Goal: Task Accomplishment & Management: Complete application form

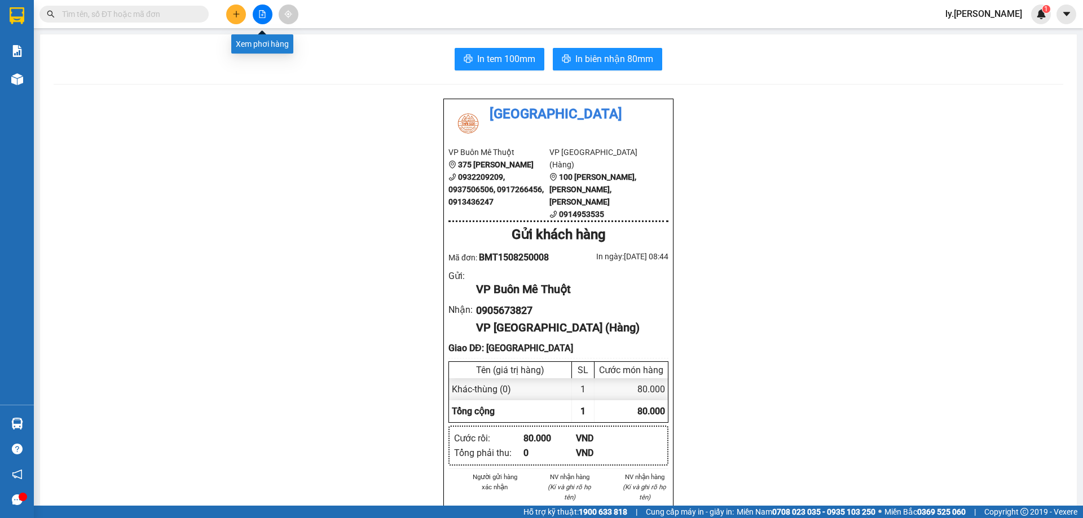
click at [264, 15] on icon "file-add" at bounding box center [262, 14] width 8 height 8
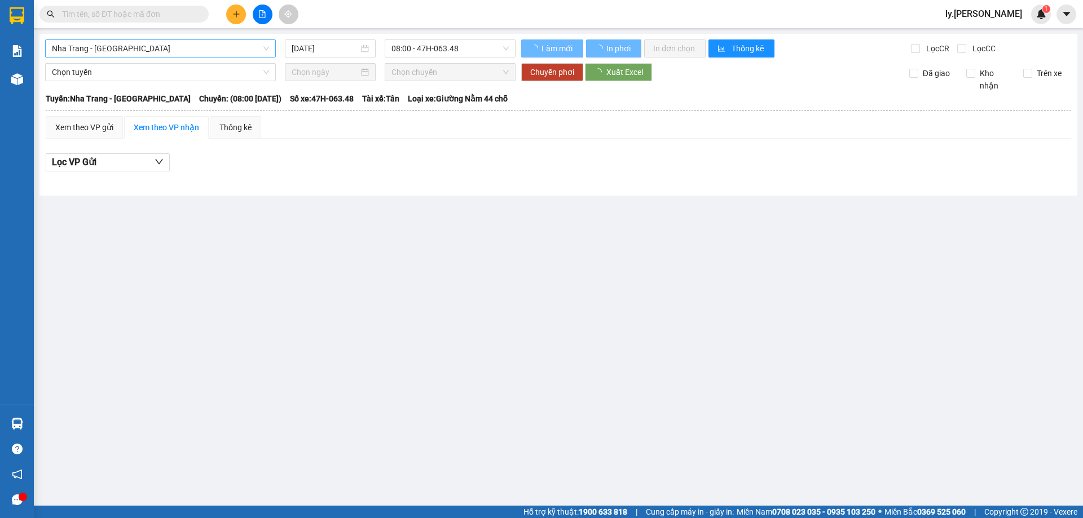
click at [208, 46] on span "Nha Trang - [GEOGRAPHIC_DATA]" at bounding box center [160, 48] width 217 height 17
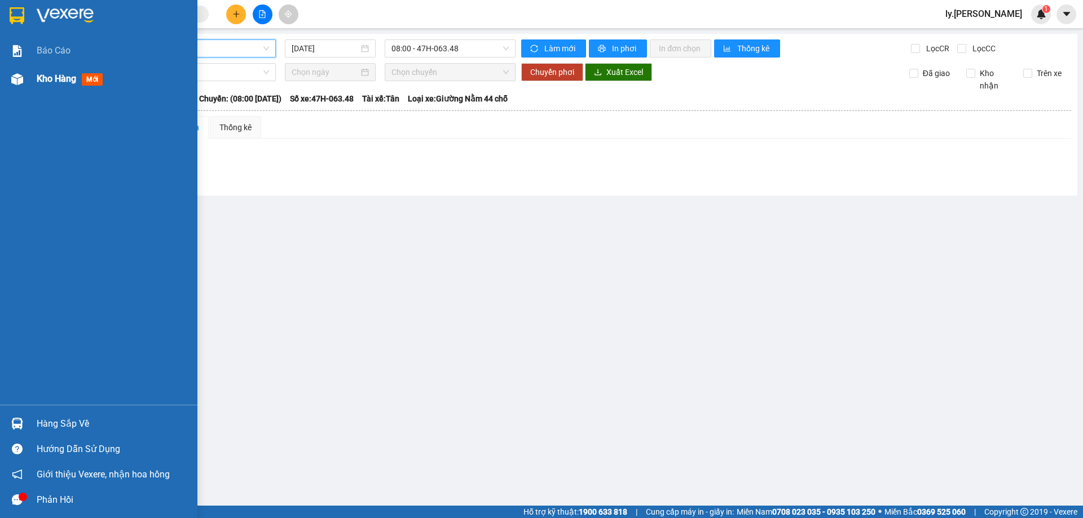
drag, startPoint x: 42, startPoint y: 76, endPoint x: 30, endPoint y: 155, distance: 79.8
click at [43, 76] on span "Kho hàng" at bounding box center [56, 78] width 39 height 11
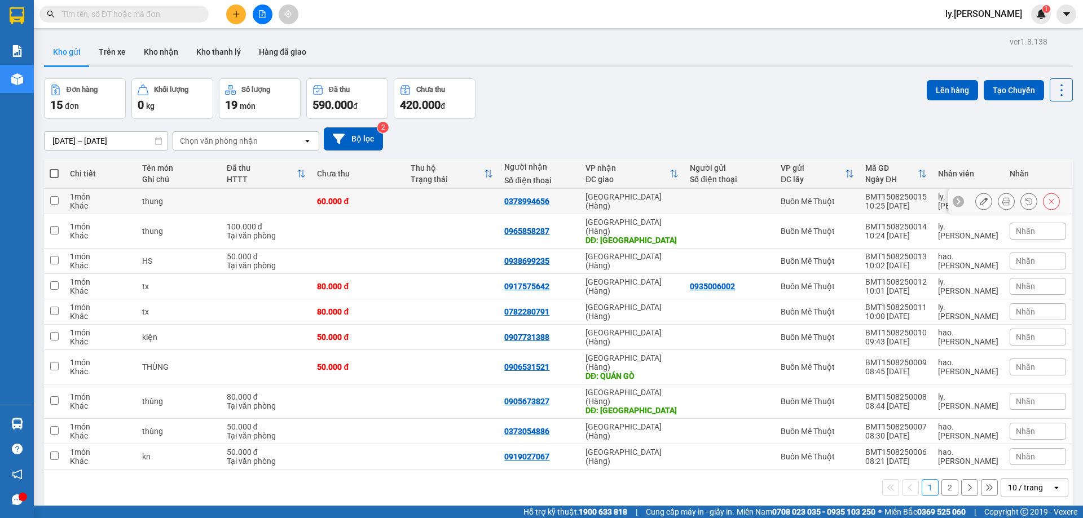
click at [980, 203] on icon at bounding box center [984, 201] width 8 height 8
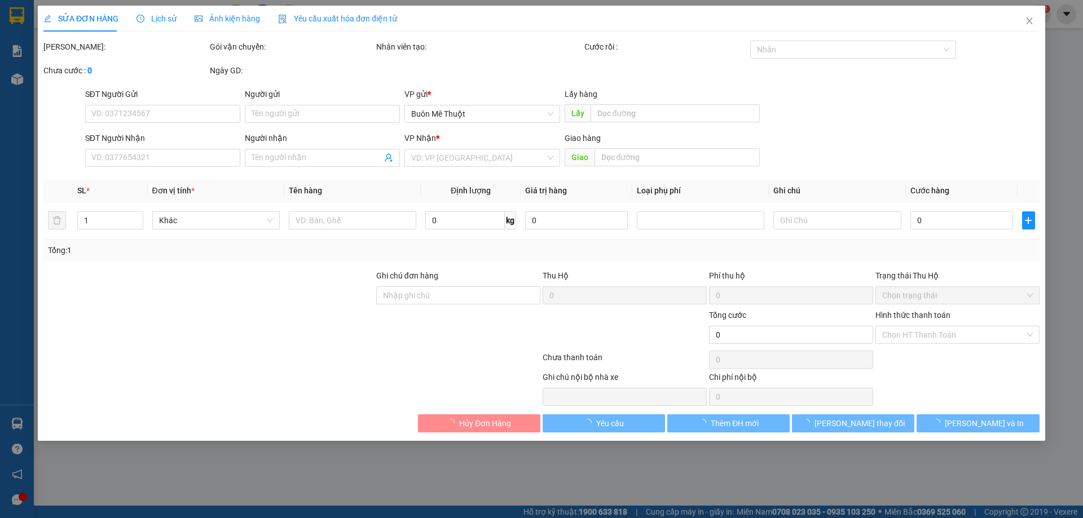
type input "0378994656"
type input "60.000"
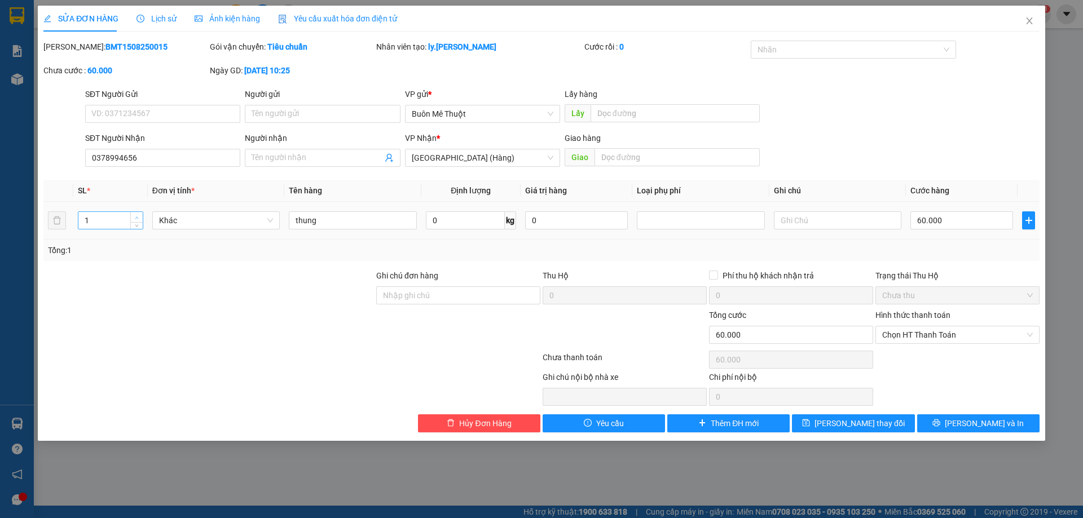
type input "2"
click at [134, 218] on span "up" at bounding box center [137, 217] width 7 height 7
click at [939, 220] on input "60.000" at bounding box center [961, 220] width 103 height 18
type input "2"
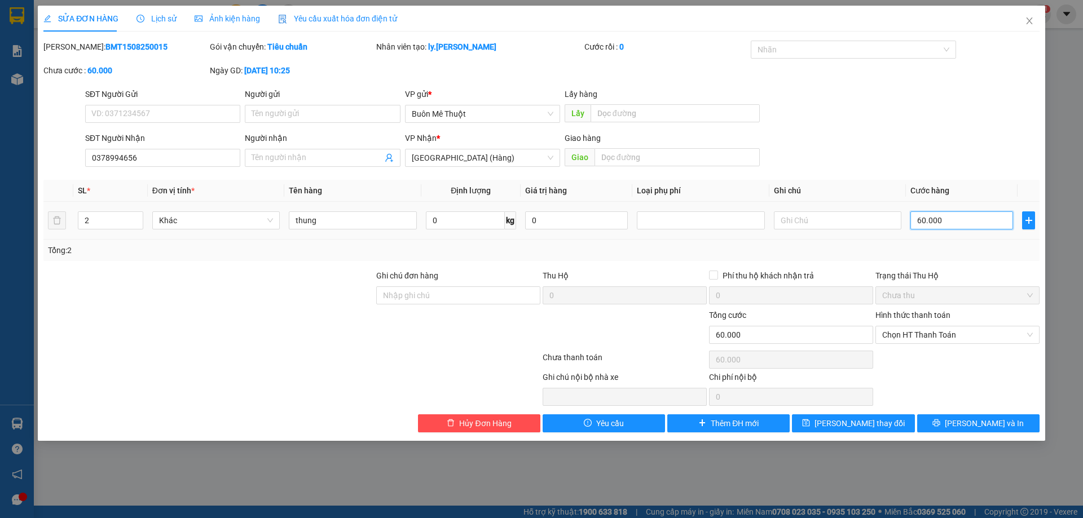
type input "2"
type input "25"
type input "250"
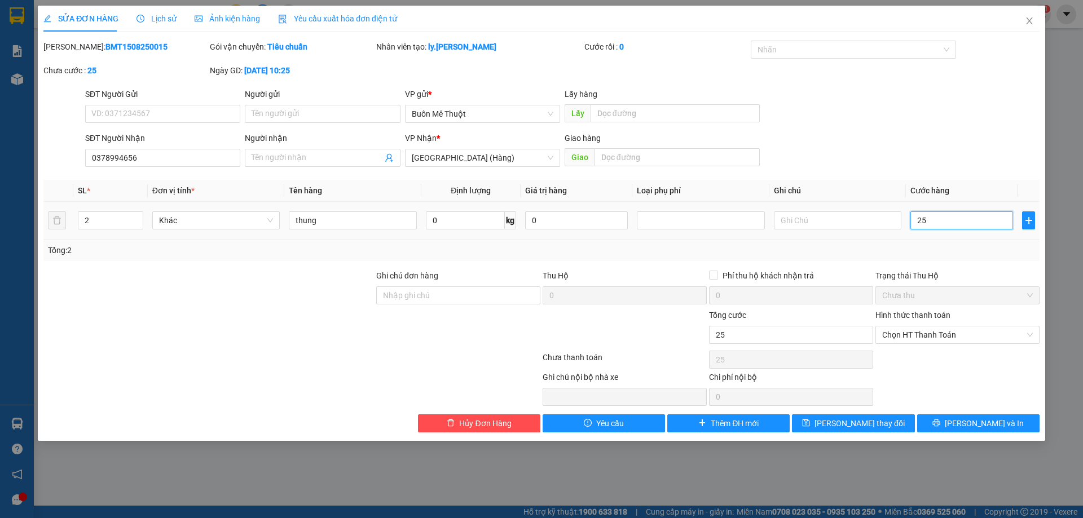
type input "250"
type input "250.000"
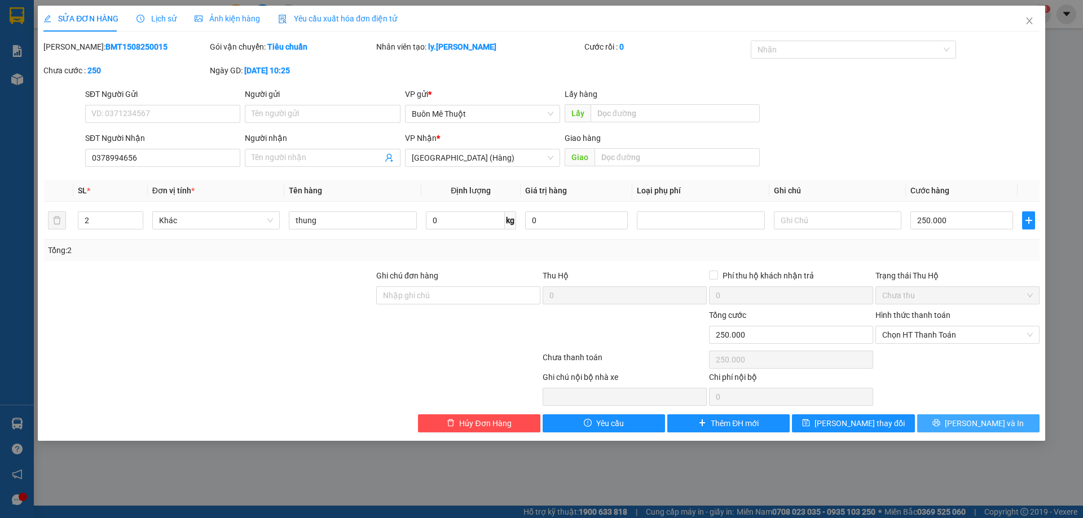
click at [940, 422] on icon "printer" at bounding box center [936, 423] width 8 height 8
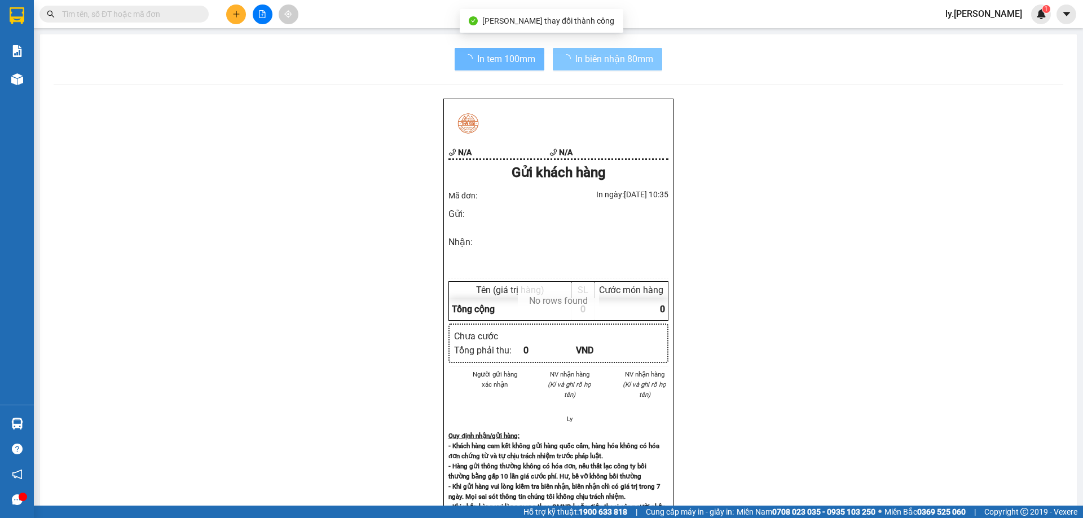
click at [624, 50] on button "In biên nhận 80mm" at bounding box center [607, 59] width 109 height 23
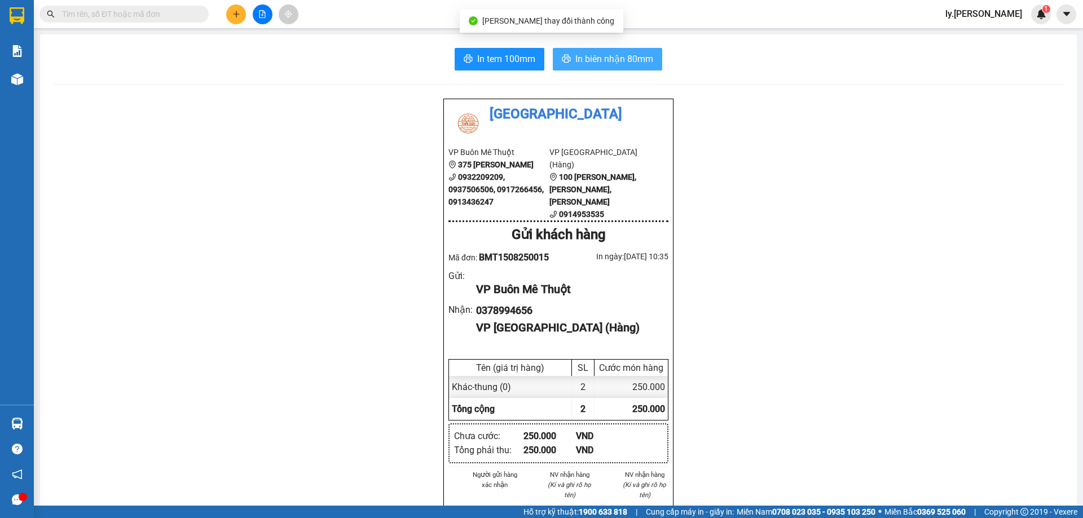
click at [617, 59] on span "In biên nhận 80mm" at bounding box center [614, 59] width 78 height 14
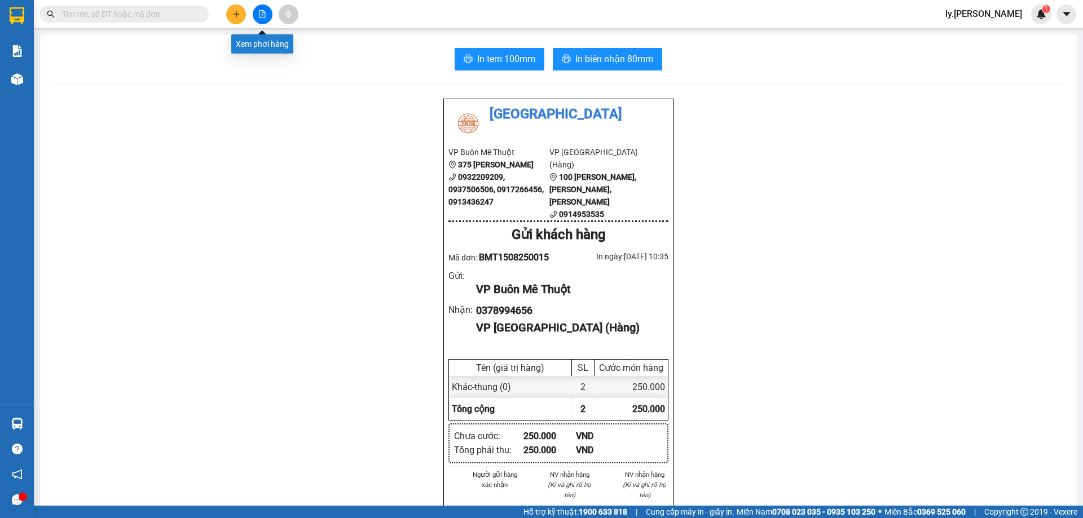
click at [263, 11] on icon "file-add" at bounding box center [262, 14] width 8 height 8
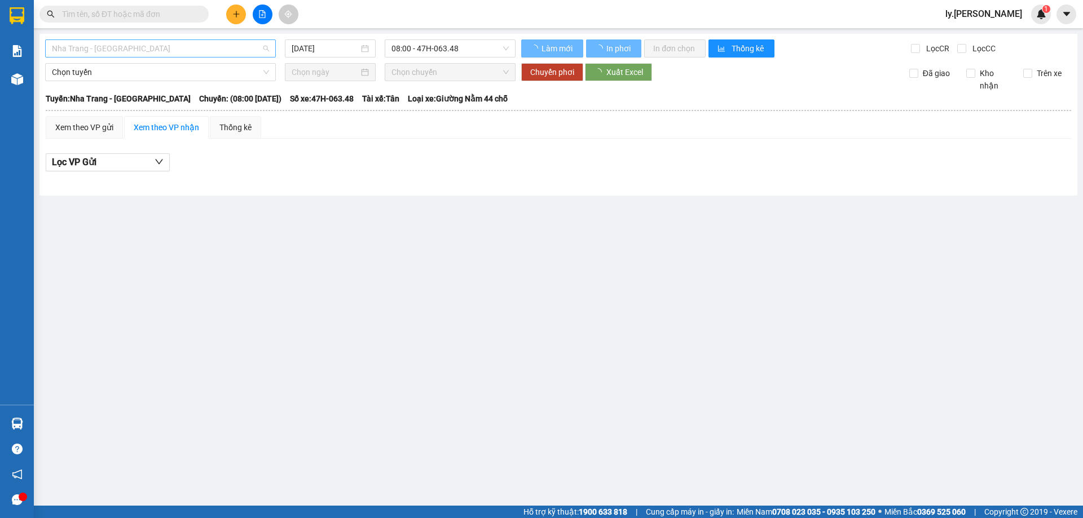
drag, startPoint x: 103, startPoint y: 51, endPoint x: 394, endPoint y: 273, distance: 366.1
click at [104, 50] on span "Nha Trang - [GEOGRAPHIC_DATA]" at bounding box center [160, 48] width 217 height 17
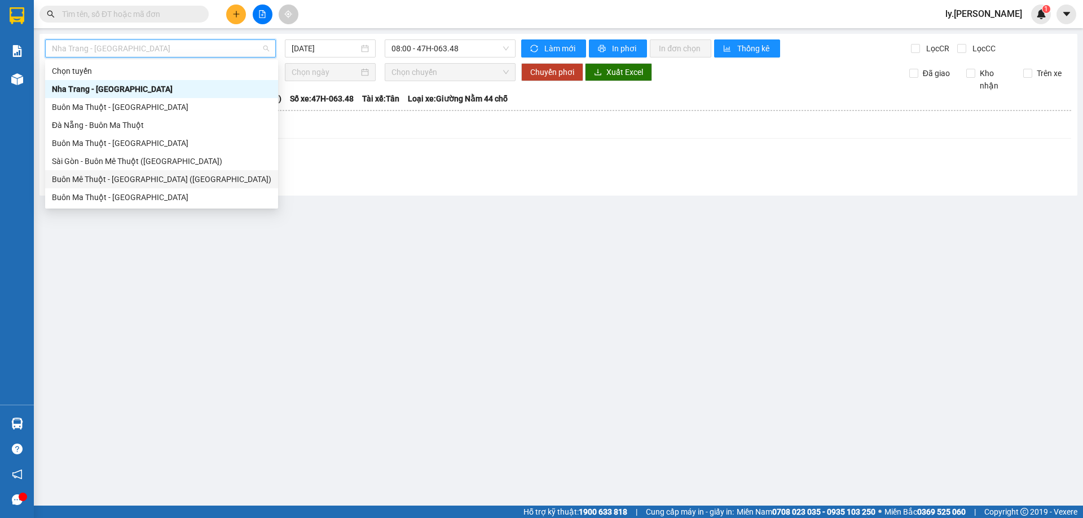
scroll to position [18, 0]
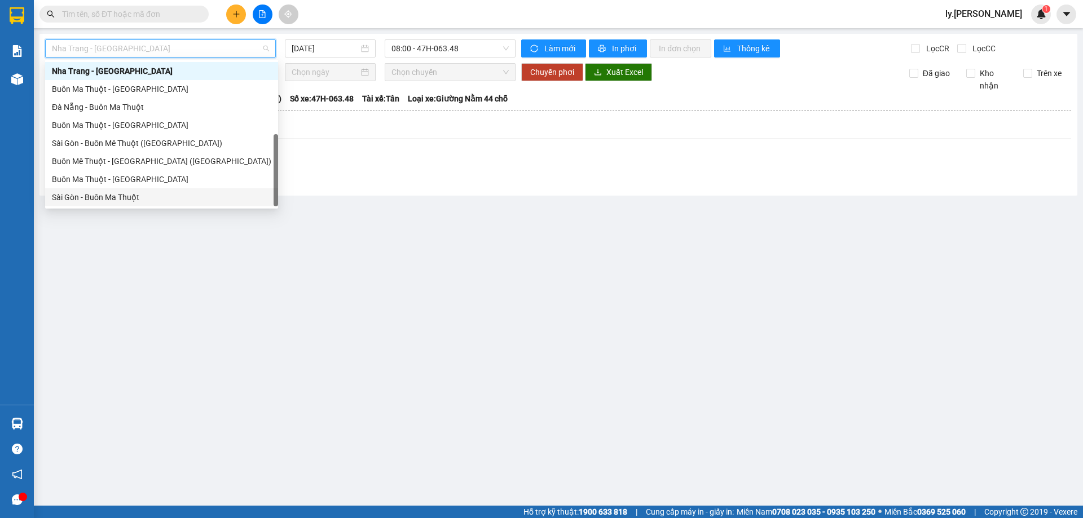
click at [109, 195] on div "Sài Gòn - Buôn Ma Thuột" at bounding box center [161, 197] width 219 height 12
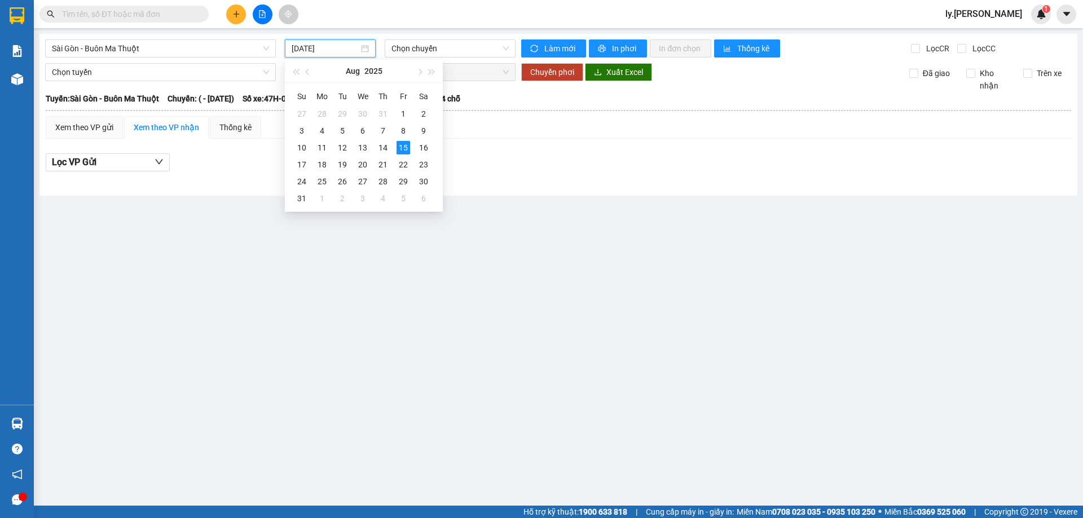
click at [316, 51] on input "[DATE]" at bounding box center [325, 48] width 67 height 12
click at [361, 148] on div "13" at bounding box center [363, 148] width 14 height 14
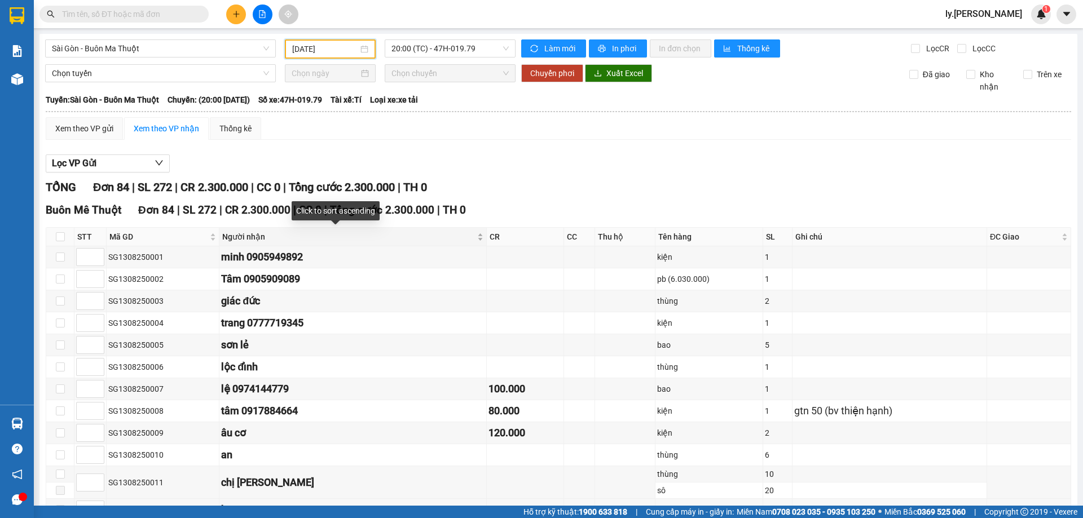
click at [443, 239] on div "Người nhận" at bounding box center [352, 237] width 261 height 12
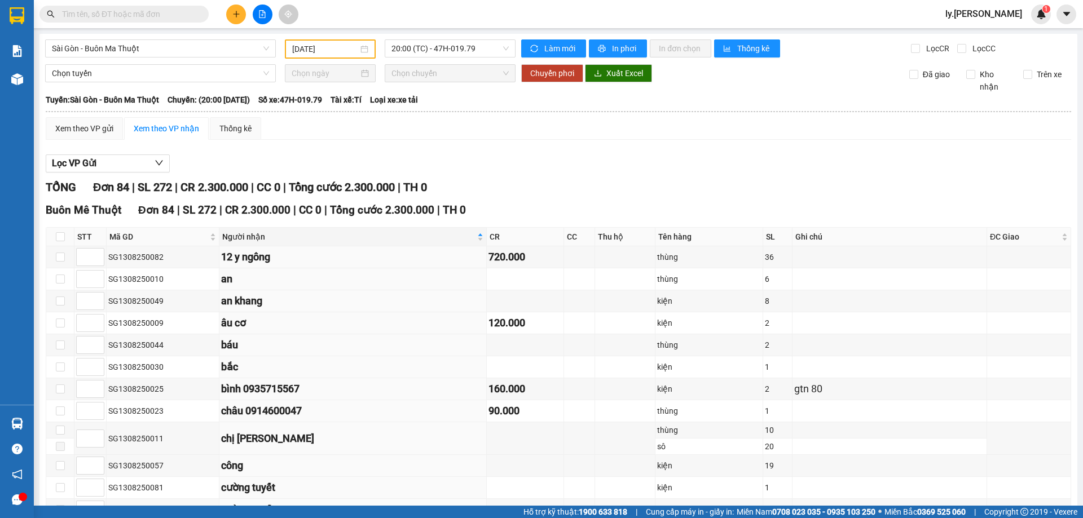
click at [326, 43] on input "[DATE]" at bounding box center [325, 49] width 66 height 12
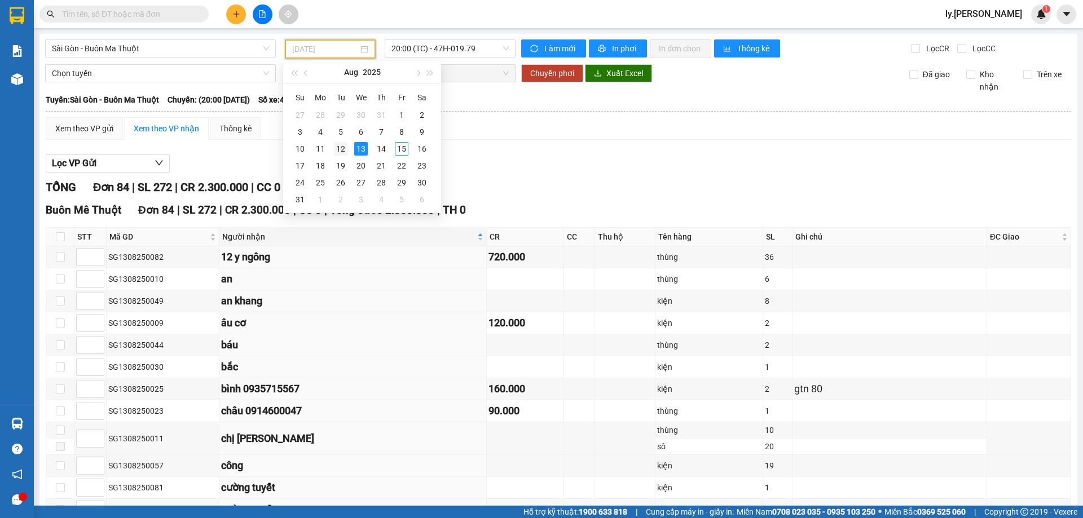
click at [346, 149] on div "12" at bounding box center [341, 149] width 14 height 14
type input "[DATE]"
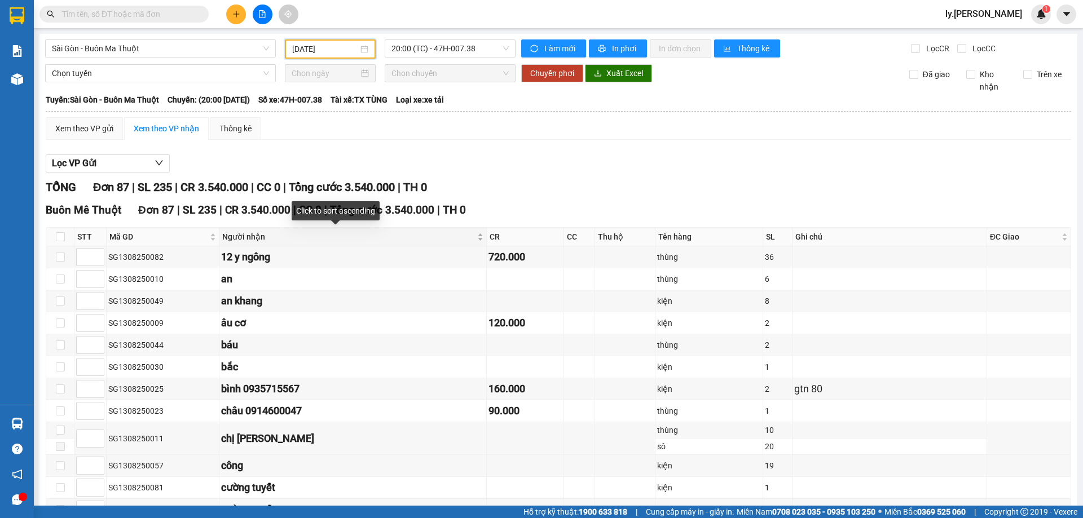
click at [448, 239] on div "Người nhận" at bounding box center [352, 237] width 261 height 12
click at [235, 12] on icon "plus" at bounding box center [236, 14] width 8 height 8
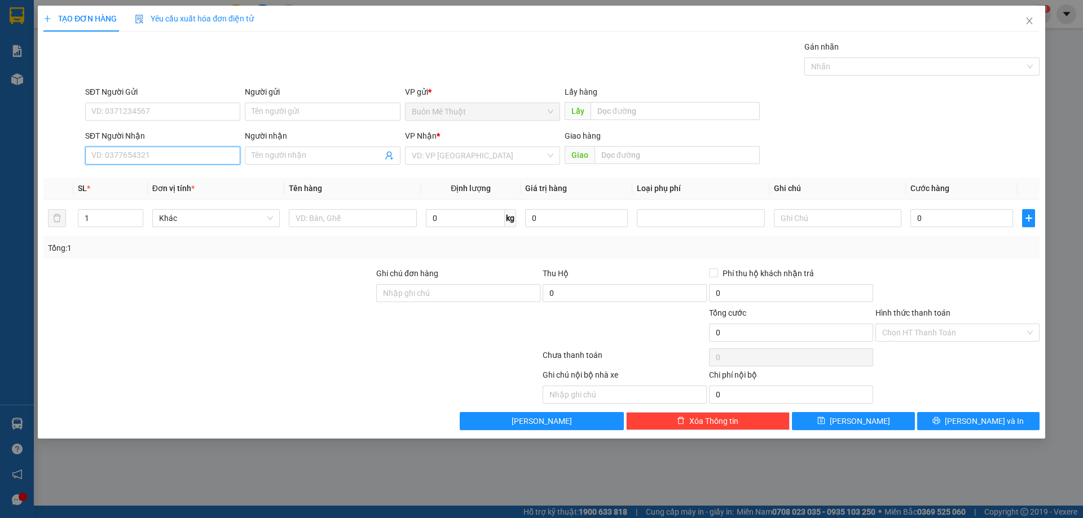
click at [191, 154] on input "SĐT Người Nhận" at bounding box center [162, 156] width 155 height 18
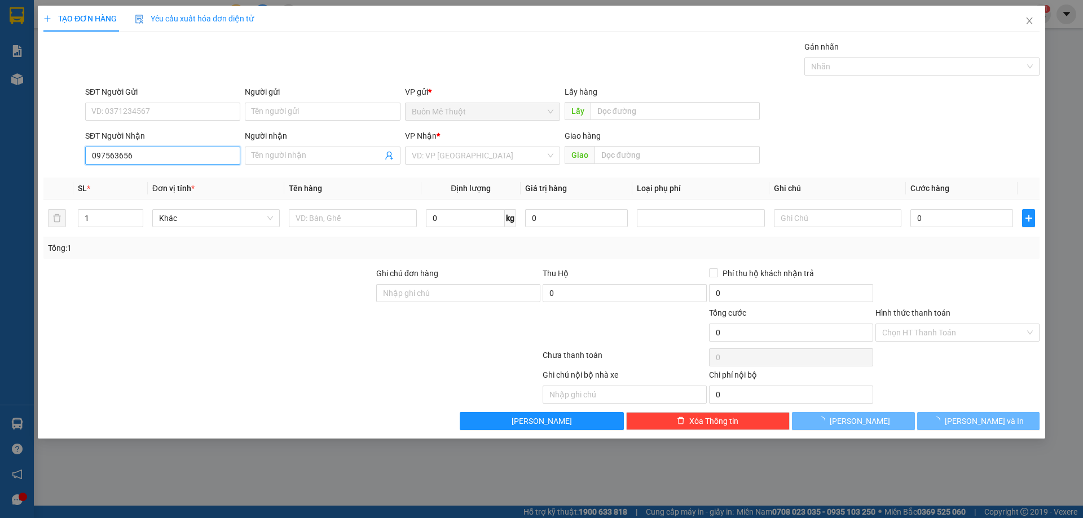
type input "0975636567"
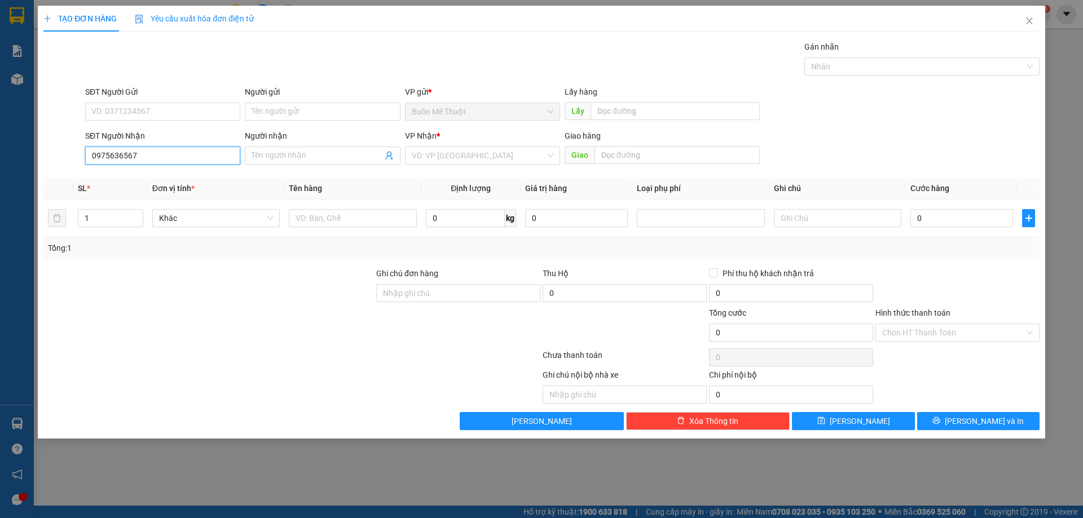
click at [143, 151] on input "0975636567" at bounding box center [162, 156] width 155 height 18
click at [161, 107] on input "SĐT Người Gửi" at bounding box center [162, 112] width 155 height 18
paste input "0975636567"
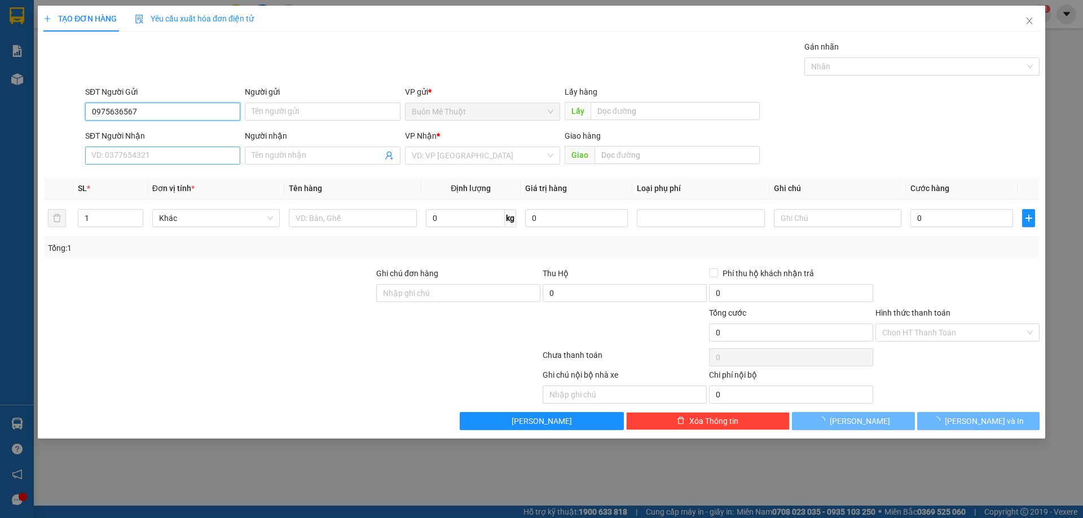
type input "0975636567"
drag, startPoint x: 140, startPoint y: 161, endPoint x: 149, endPoint y: 157, distance: 9.3
click at [142, 161] on input "SĐT Người Nhận" at bounding box center [162, 156] width 155 height 18
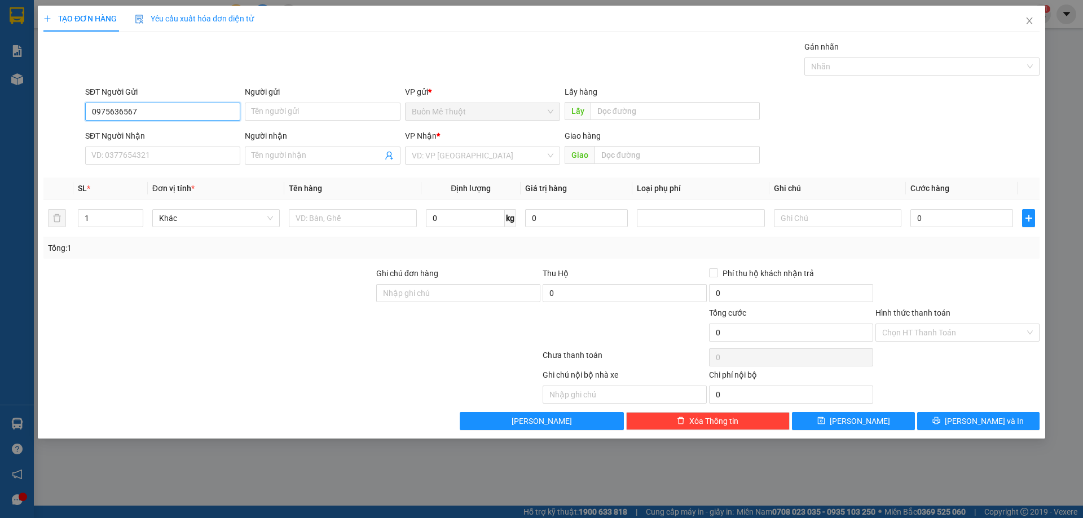
click at [188, 107] on input "0975636567" at bounding box center [162, 112] width 155 height 18
click at [173, 155] on input "SĐT Người Nhận" at bounding box center [162, 156] width 155 height 18
type input "0961283979"
click at [485, 157] on input "search" at bounding box center [479, 155] width 134 height 17
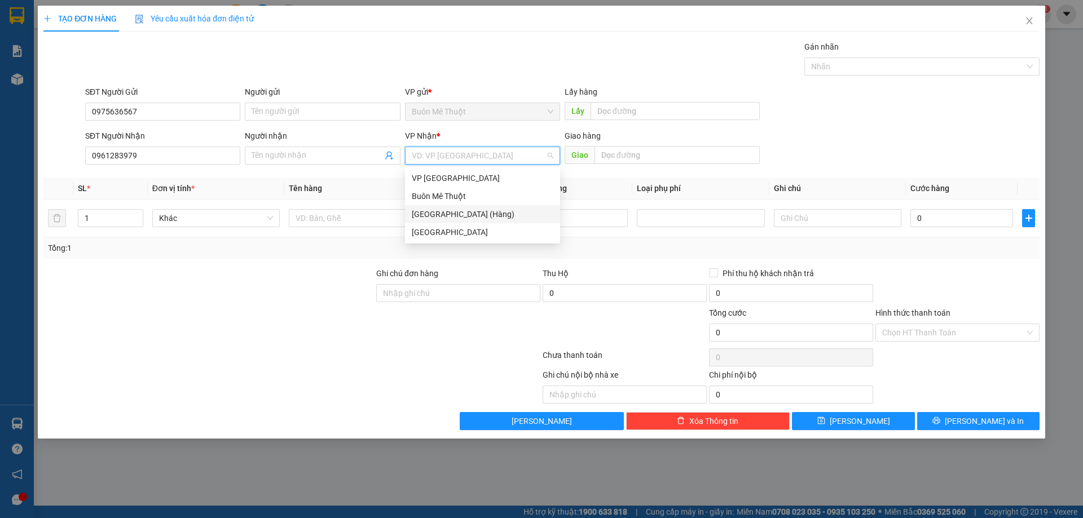
click at [448, 219] on div "[GEOGRAPHIC_DATA] (Hàng)" at bounding box center [483, 214] width 142 height 12
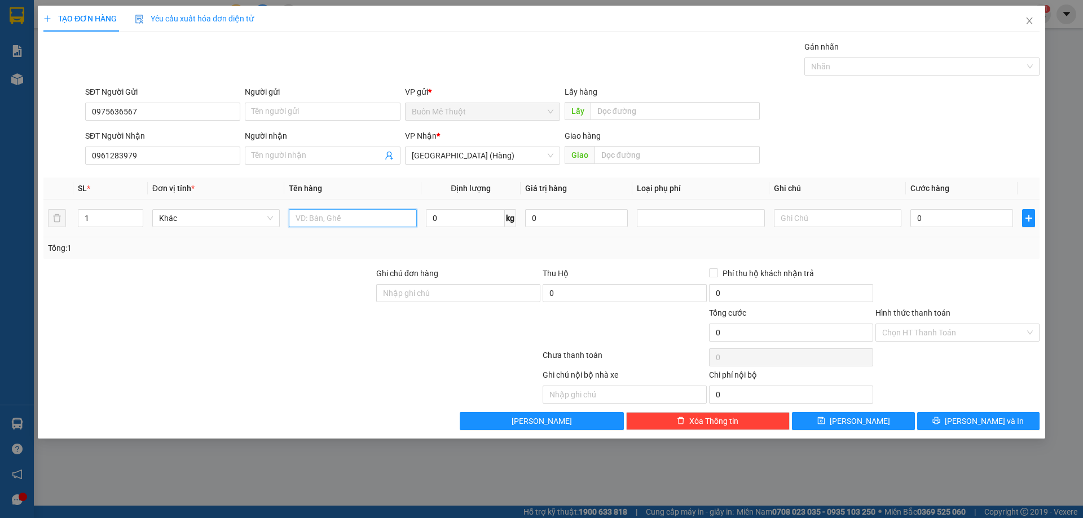
click at [345, 218] on input "text" at bounding box center [352, 218] width 127 height 18
type input "tx"
click at [928, 215] on input "0" at bounding box center [961, 218] width 103 height 18
type input "7"
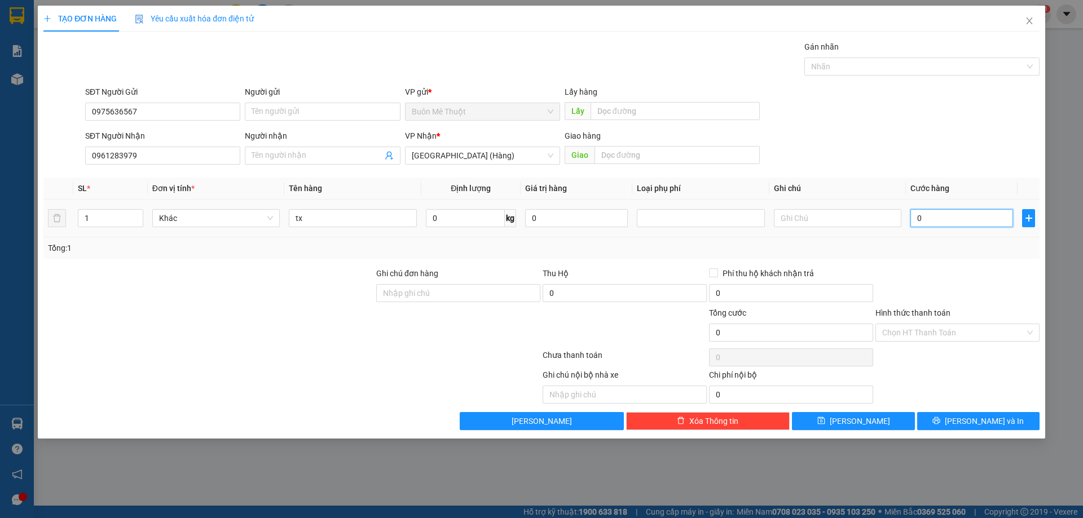
type input "7"
type input "70"
type input "70.000"
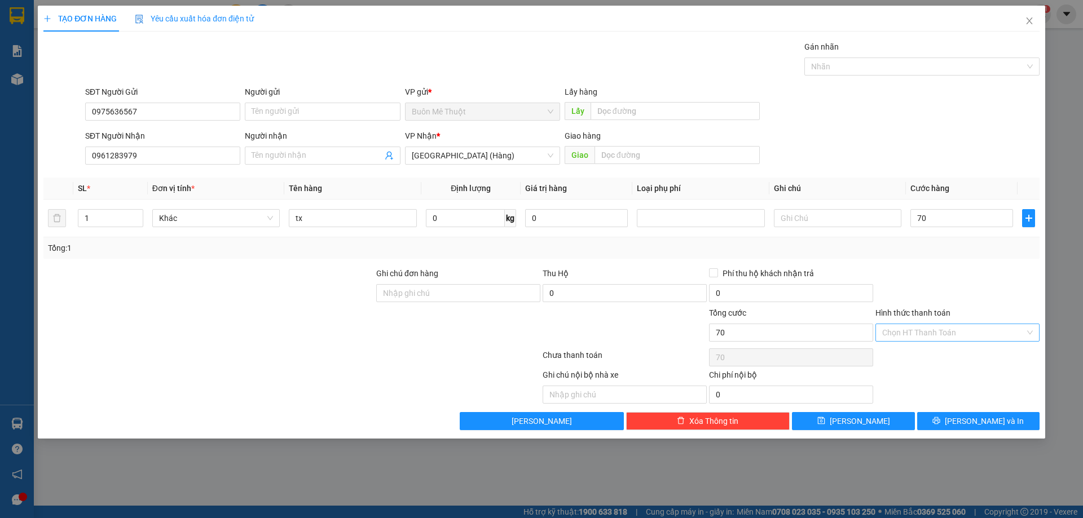
type input "70.000"
click at [923, 339] on input "Hình thức thanh toán" at bounding box center [953, 332] width 143 height 17
click at [922, 362] on div "Tại văn phòng" at bounding box center [957, 355] width 164 height 18
type input "0"
click at [947, 422] on button "[PERSON_NAME] và In" at bounding box center [978, 421] width 122 height 18
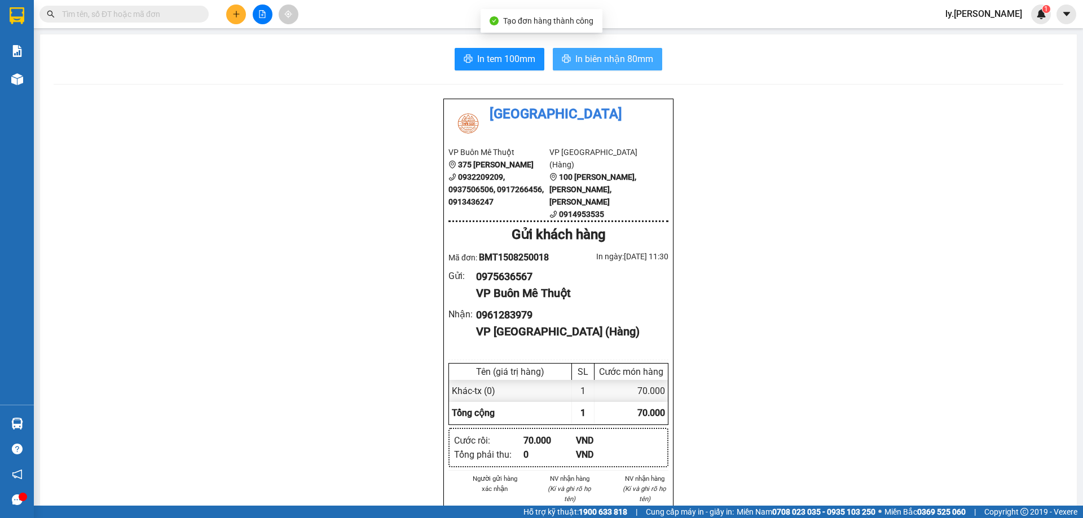
click at [628, 60] on span "In biên nhận 80mm" at bounding box center [614, 59] width 78 height 14
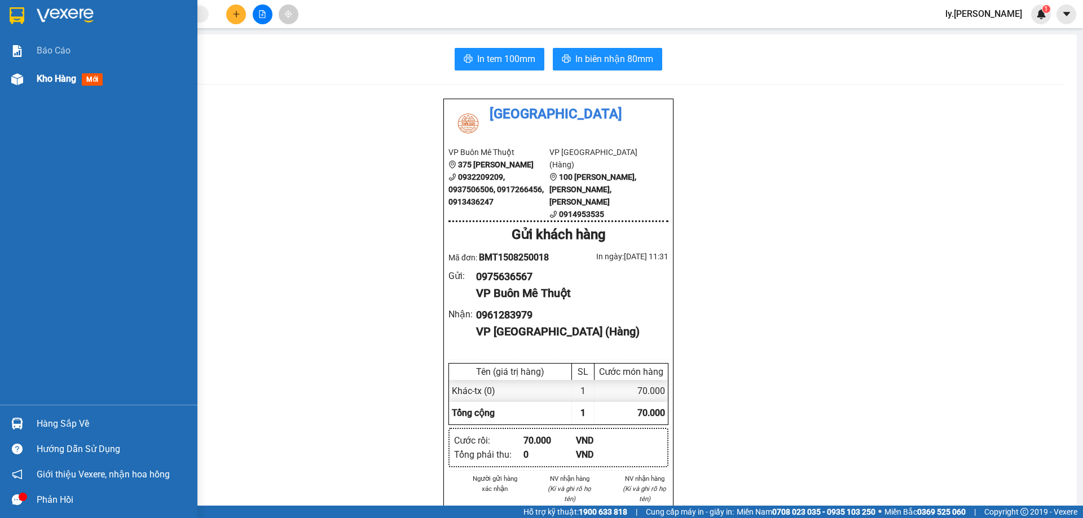
click at [68, 75] on span "Kho hàng" at bounding box center [56, 78] width 39 height 11
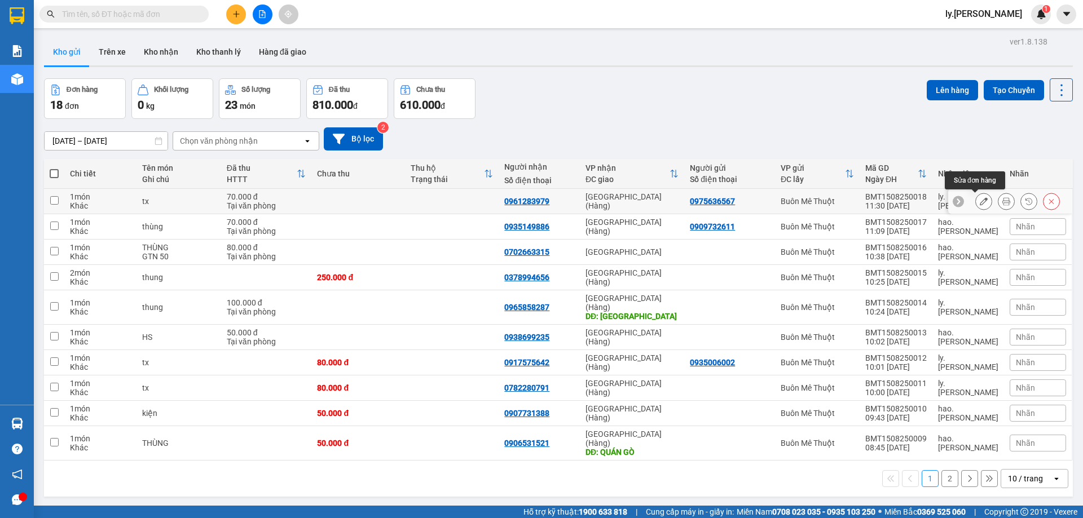
click at [980, 199] on icon at bounding box center [984, 201] width 8 height 8
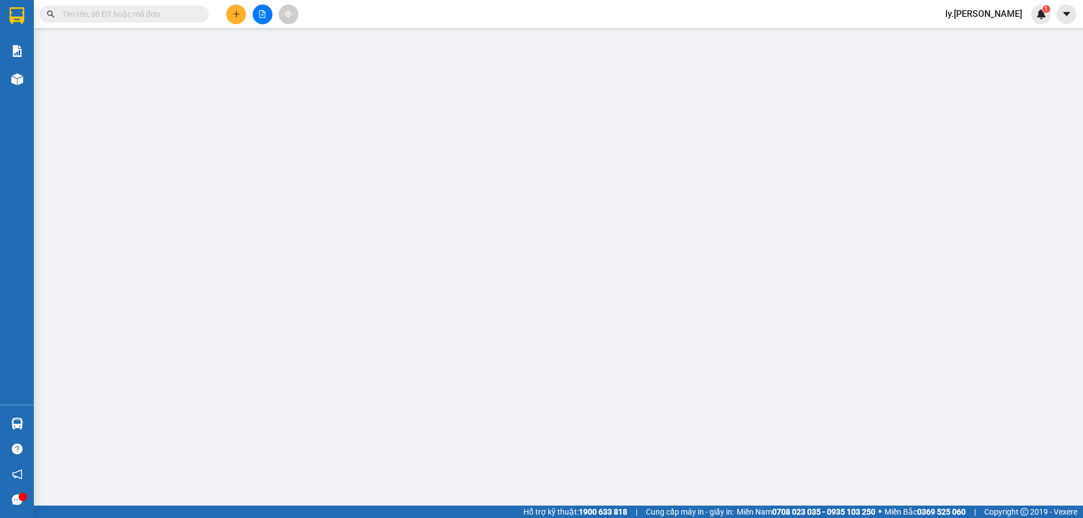
type input "0975636567"
type input "0961283979"
type input "70.000"
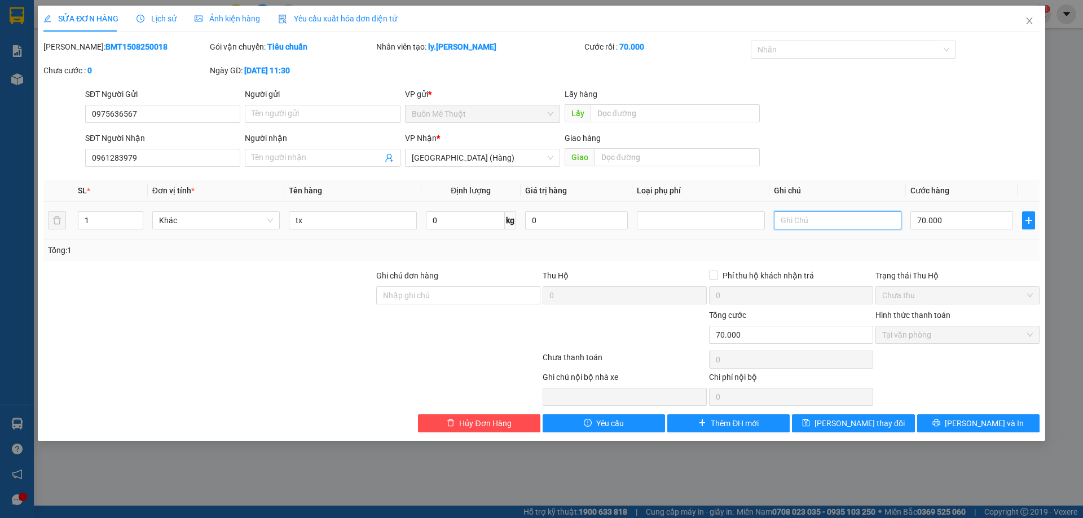
click at [829, 220] on input "text" at bounding box center [837, 220] width 127 height 18
type input "gtn 100"
click at [978, 225] on input "70.000" at bounding box center [961, 220] width 103 height 18
type input "1"
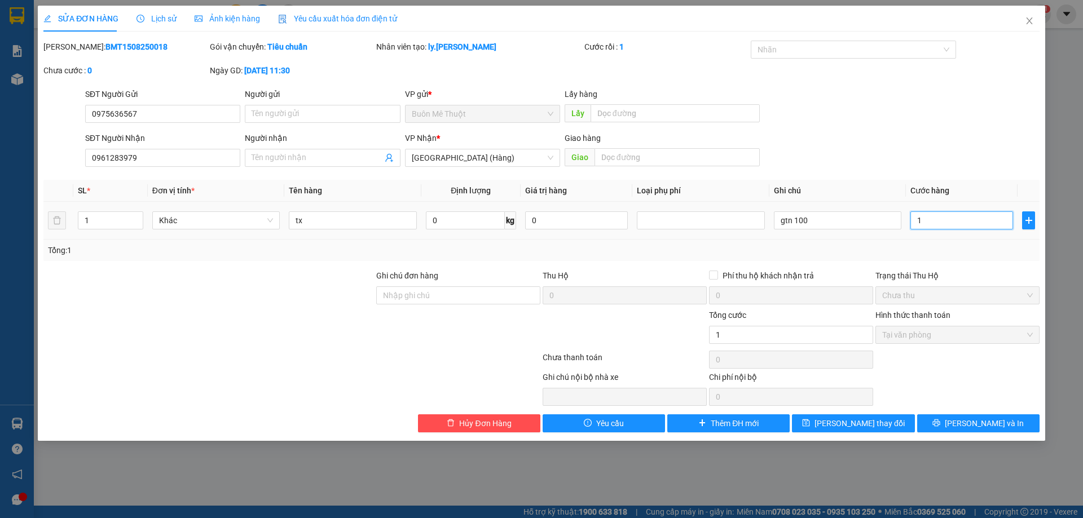
type input "17"
type input "170"
type input "170.000"
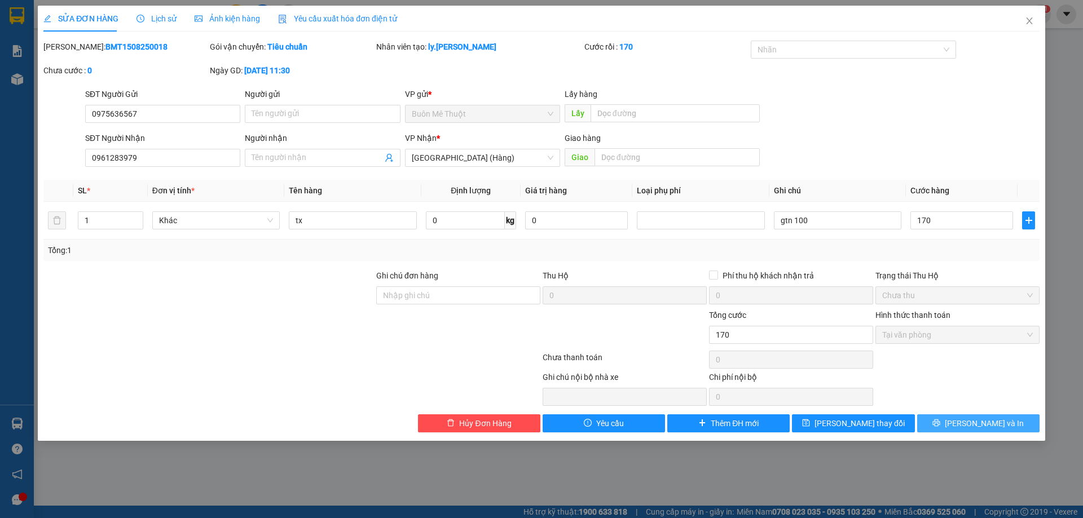
type input "170.000"
click at [941, 418] on button "[PERSON_NAME] và In" at bounding box center [978, 423] width 122 height 18
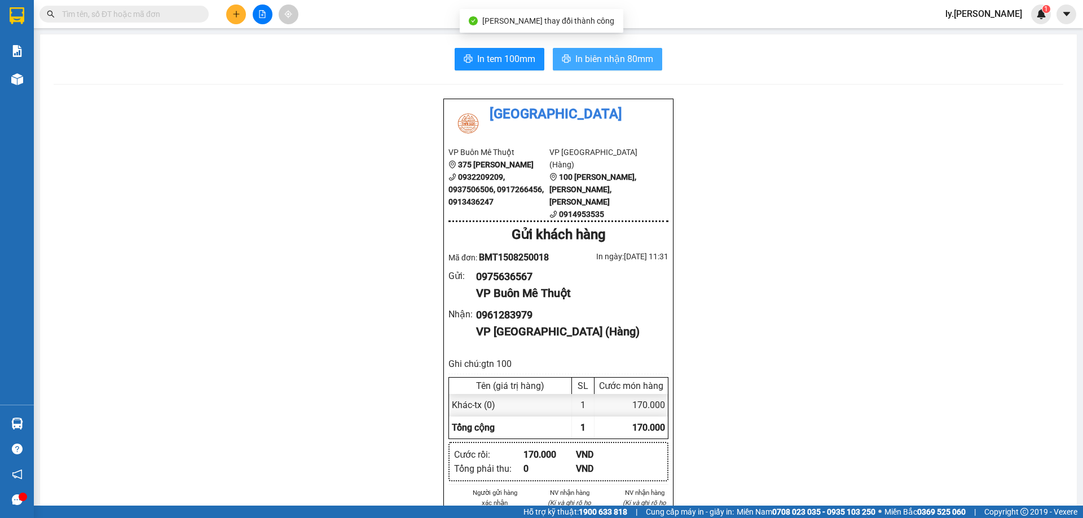
click at [619, 65] on span "In biên nhận 80mm" at bounding box center [614, 59] width 78 height 14
